Goal: Find specific page/section

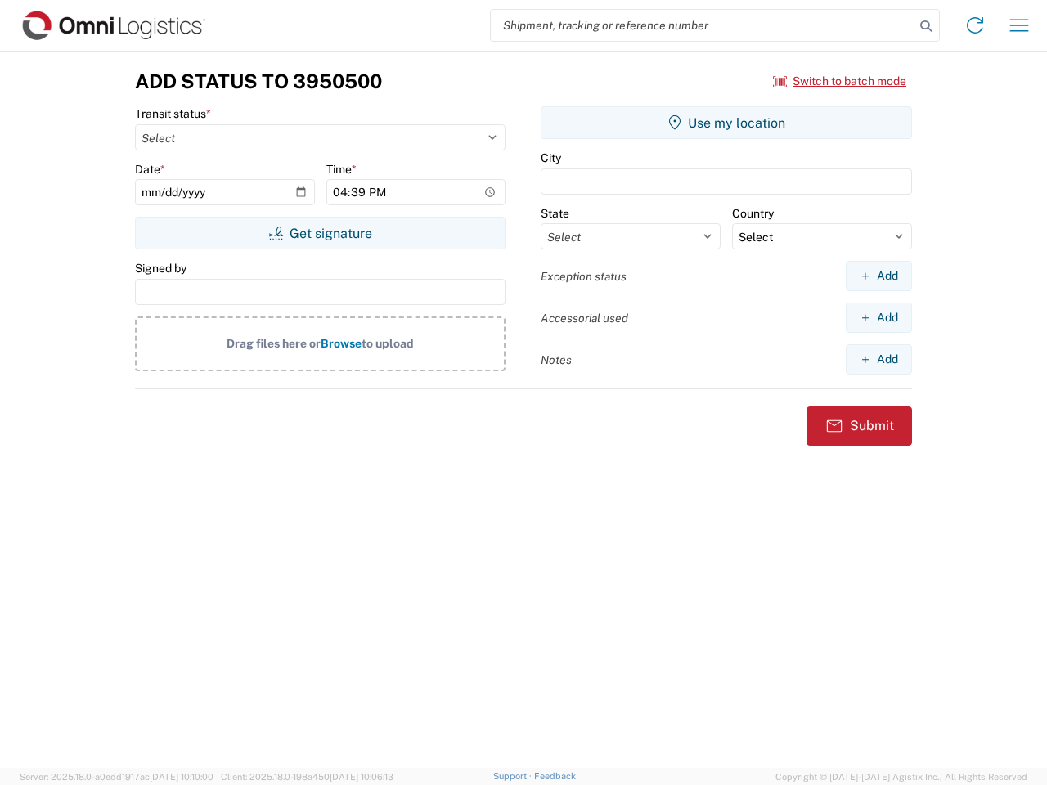
click at [703, 25] on input "search" at bounding box center [703, 25] width 424 height 31
click at [926, 26] on icon at bounding box center [925, 26] width 23 height 23
click at [975, 25] on icon at bounding box center [975, 25] width 26 height 26
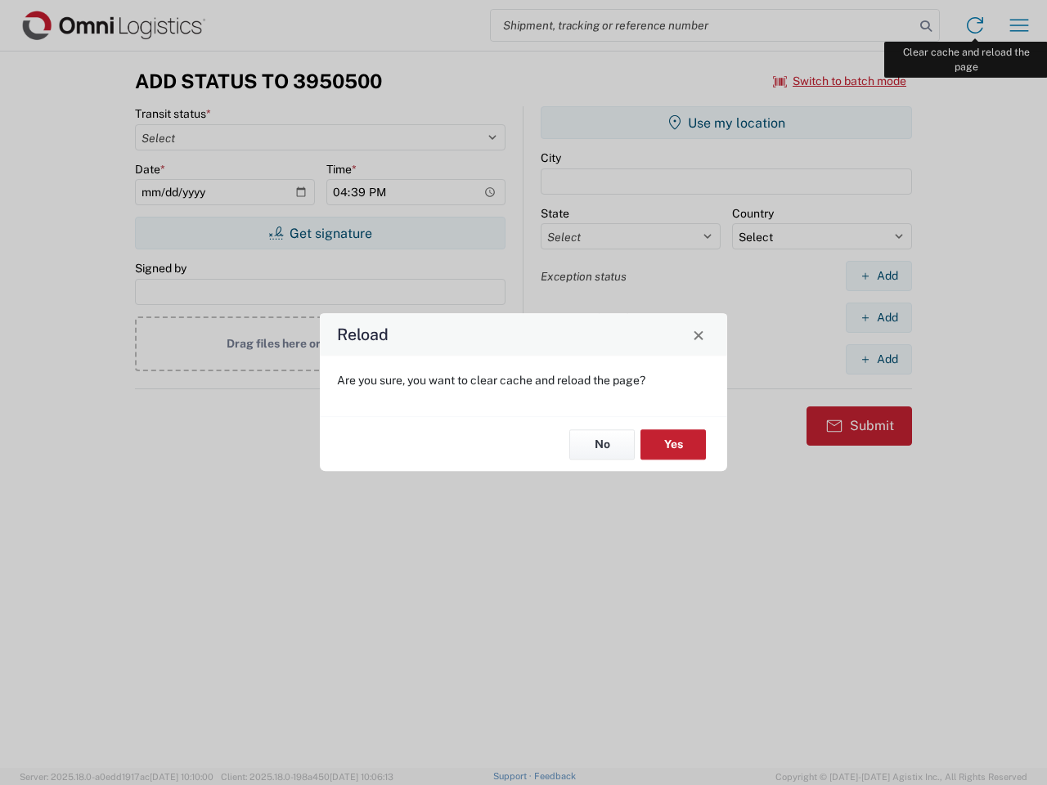
click at [1019, 25] on div "Reload Are you sure, you want to clear cache and reload the page? No Yes" at bounding box center [523, 392] width 1047 height 785
click at [840, 81] on div "Reload Are you sure, you want to clear cache and reload the page? No Yes" at bounding box center [523, 392] width 1047 height 785
click at [320, 233] on div "Reload Are you sure, you want to clear cache and reload the page? No Yes" at bounding box center [523, 392] width 1047 height 785
click at [726, 123] on div "Reload Are you sure, you want to clear cache and reload the page? No Yes" at bounding box center [523, 392] width 1047 height 785
click at [878, 276] on div "Reload Are you sure, you want to clear cache and reload the page? No Yes" at bounding box center [523, 392] width 1047 height 785
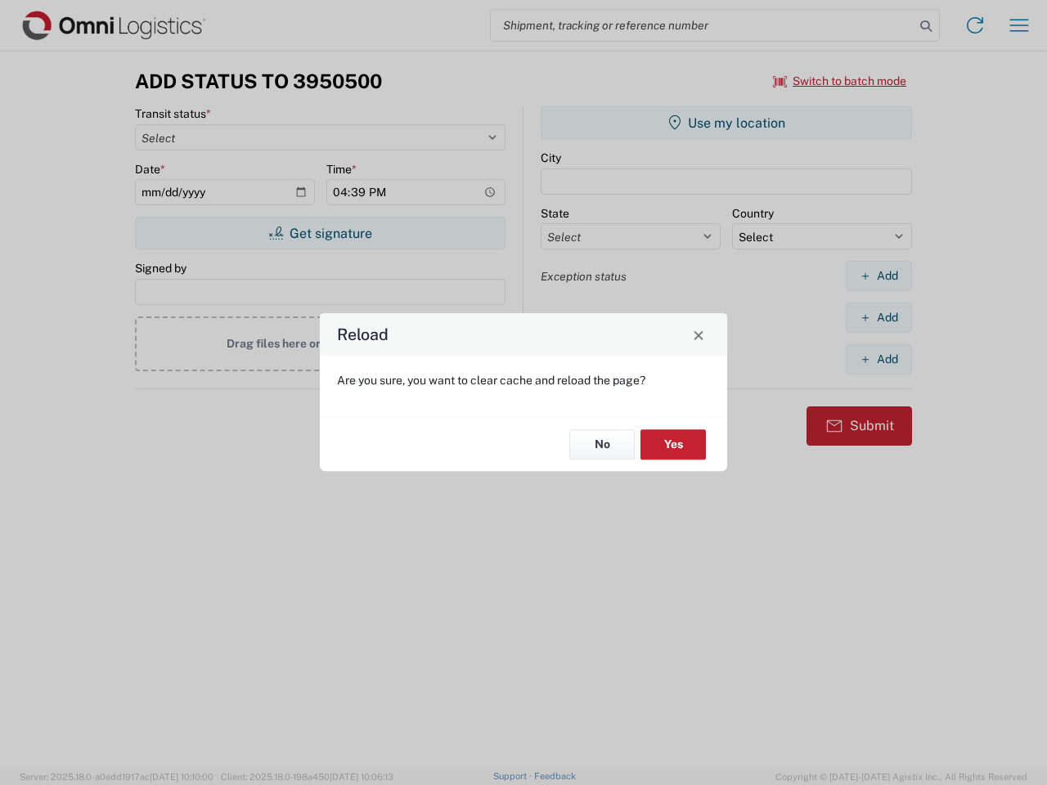
click at [878, 317] on div "Reload Are you sure, you want to clear cache and reload the page? No Yes" at bounding box center [523, 392] width 1047 height 785
click at [878, 359] on div "Reload Are you sure, you want to clear cache and reload the page? No Yes" at bounding box center [523, 392] width 1047 height 785
